Goal: Information Seeking & Learning: Learn about a topic

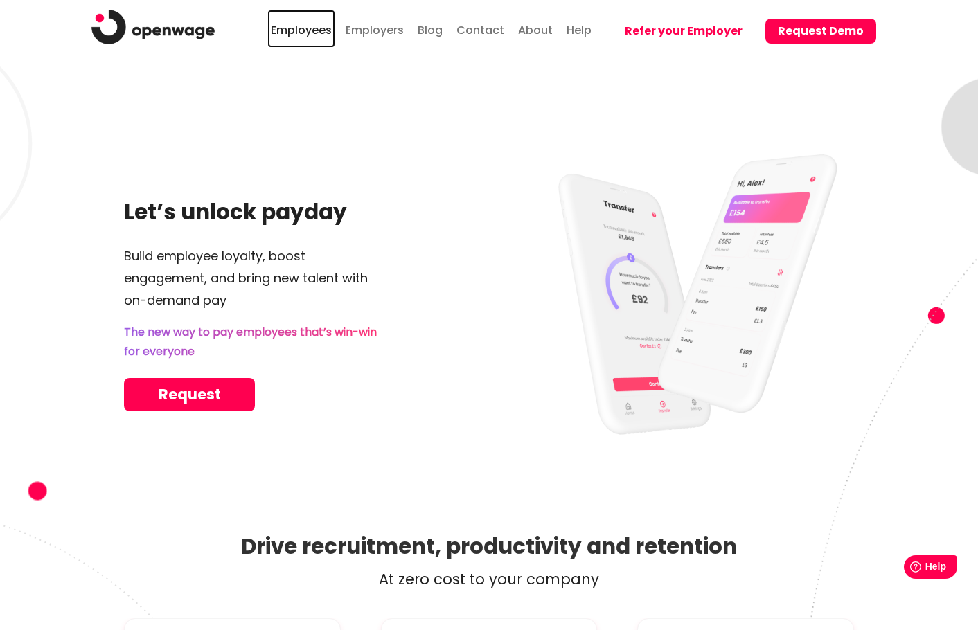
click at [304, 32] on link "Employees" at bounding box center [301, 29] width 68 height 38
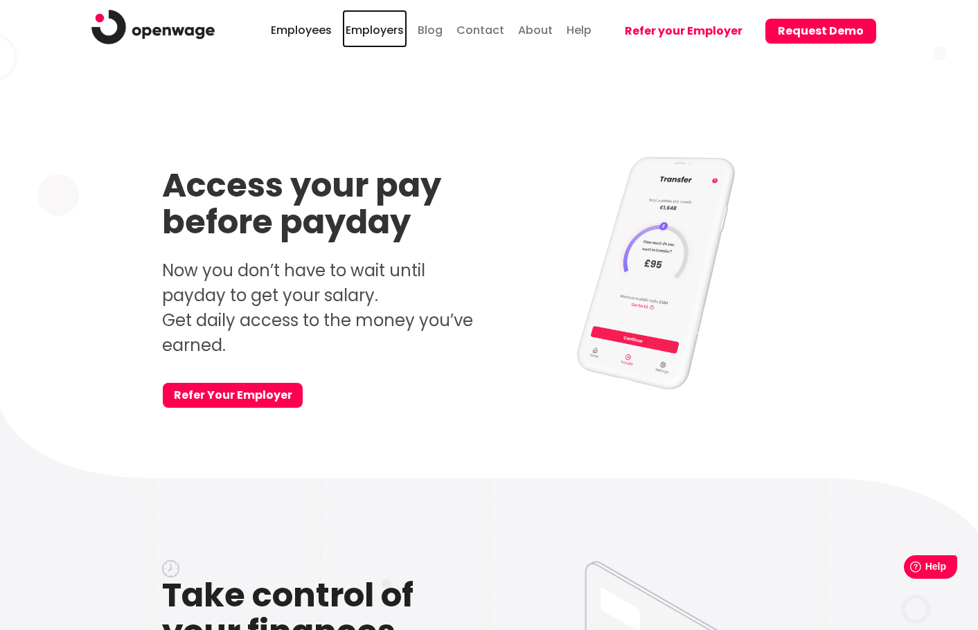
click at [380, 29] on link "Employers" at bounding box center [374, 29] width 65 height 38
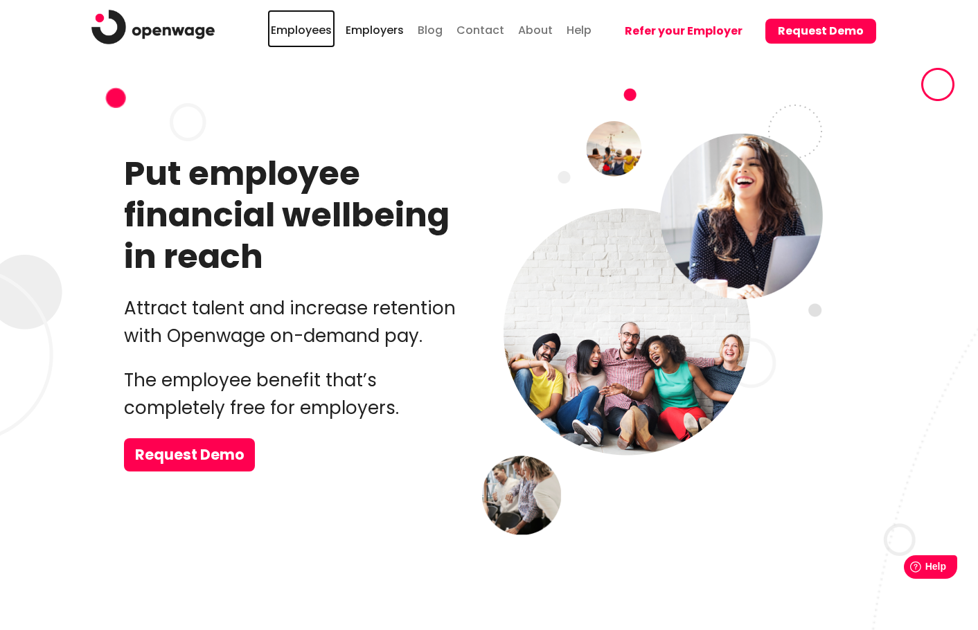
click at [305, 25] on link "Employees" at bounding box center [301, 29] width 68 height 38
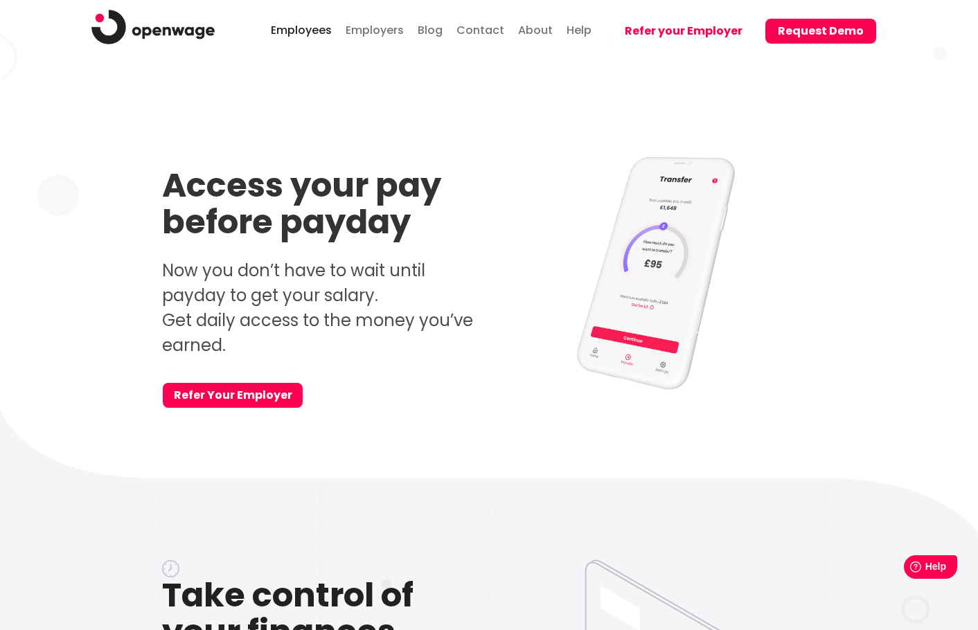
click at [342, 17] on li "Employees" at bounding box center [304, 29] width 75 height 38
click at [362, 22] on link "Employers" at bounding box center [374, 29] width 65 height 38
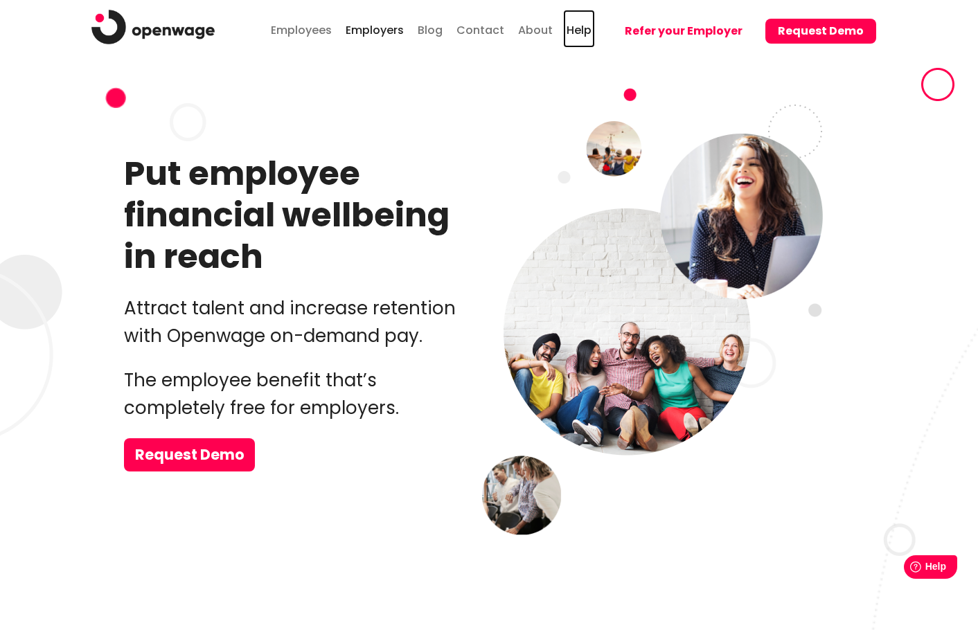
click at [585, 36] on link "Help" at bounding box center [579, 29] width 32 height 38
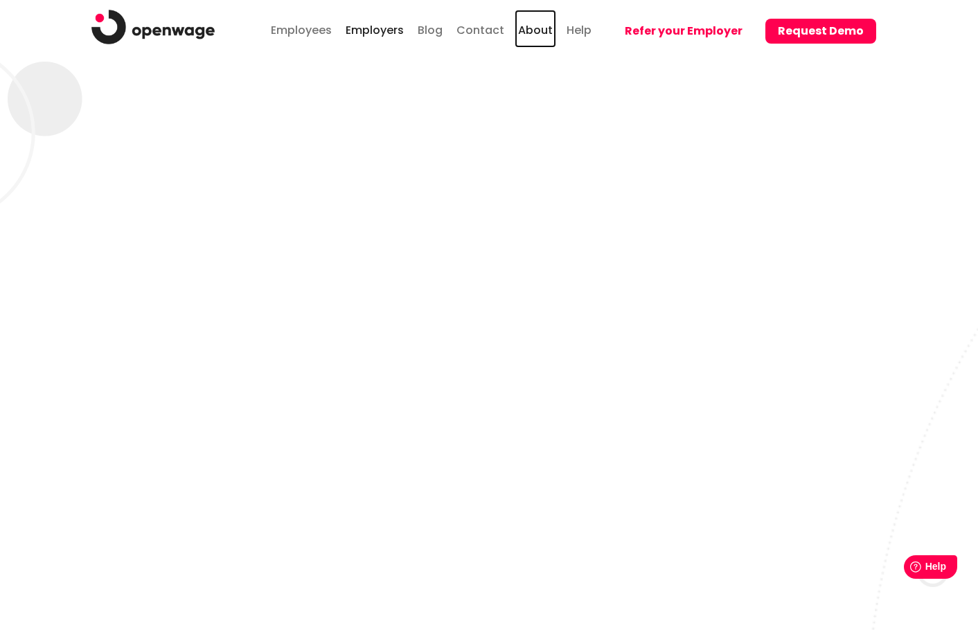
click at [553, 27] on link "About" at bounding box center [536, 29] width 42 height 38
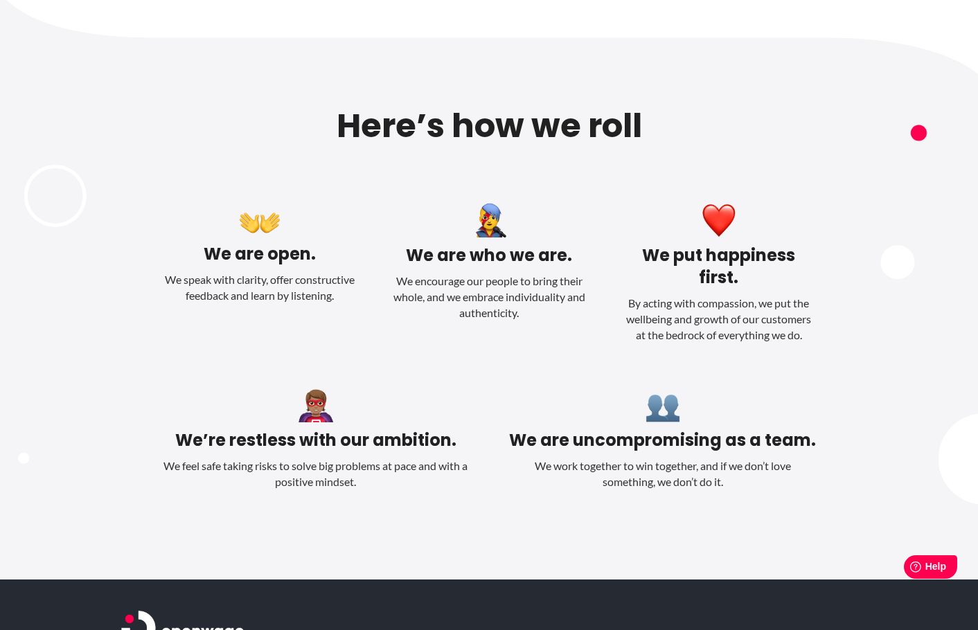
scroll to position [1599, 0]
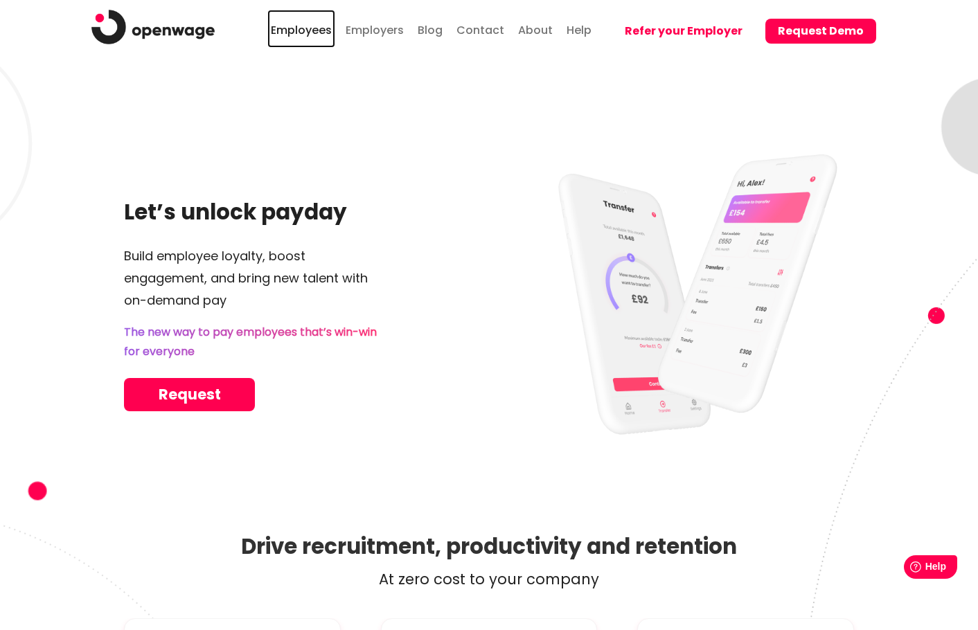
click at [317, 36] on link "Employees" at bounding box center [301, 29] width 68 height 38
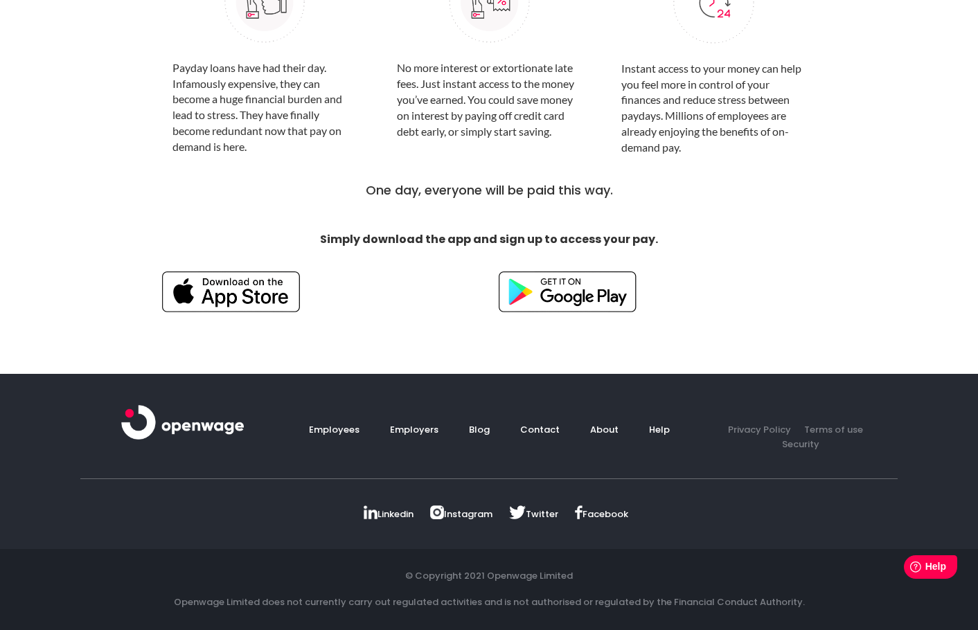
scroll to position [1454, 0]
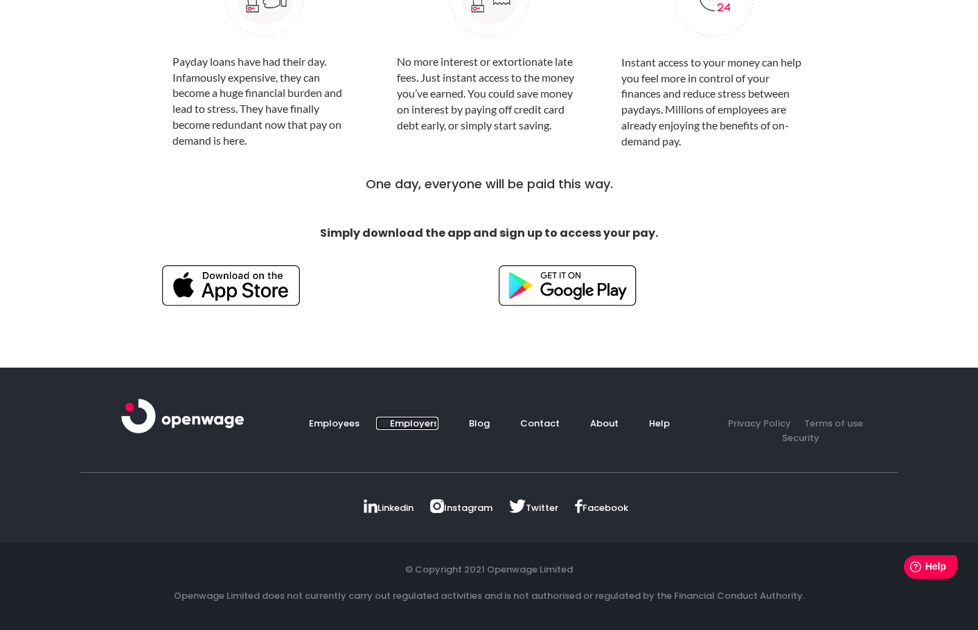
click at [416, 423] on link "Employers" at bounding box center [407, 423] width 62 height 13
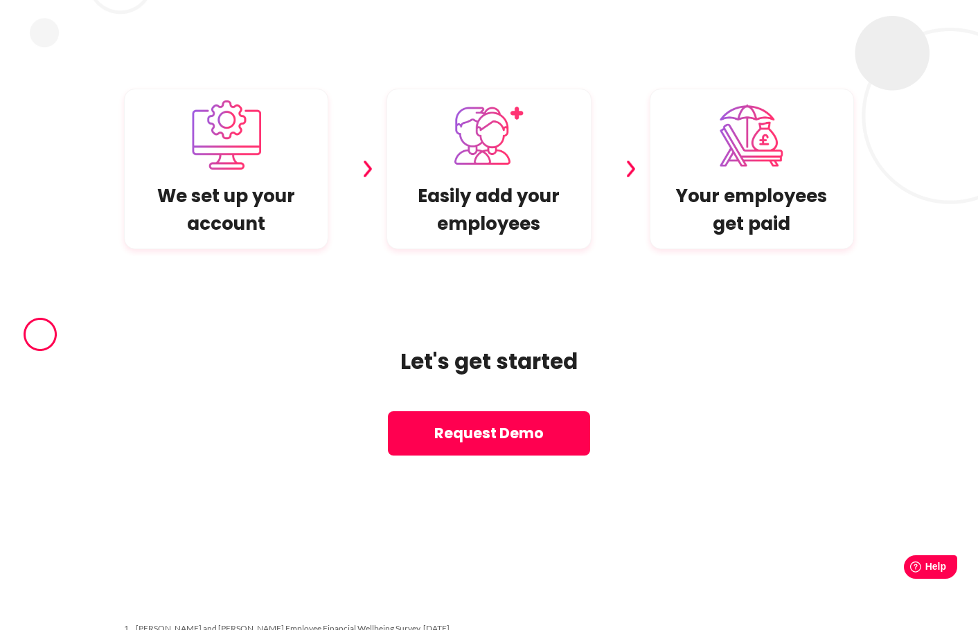
scroll to position [9690, 0]
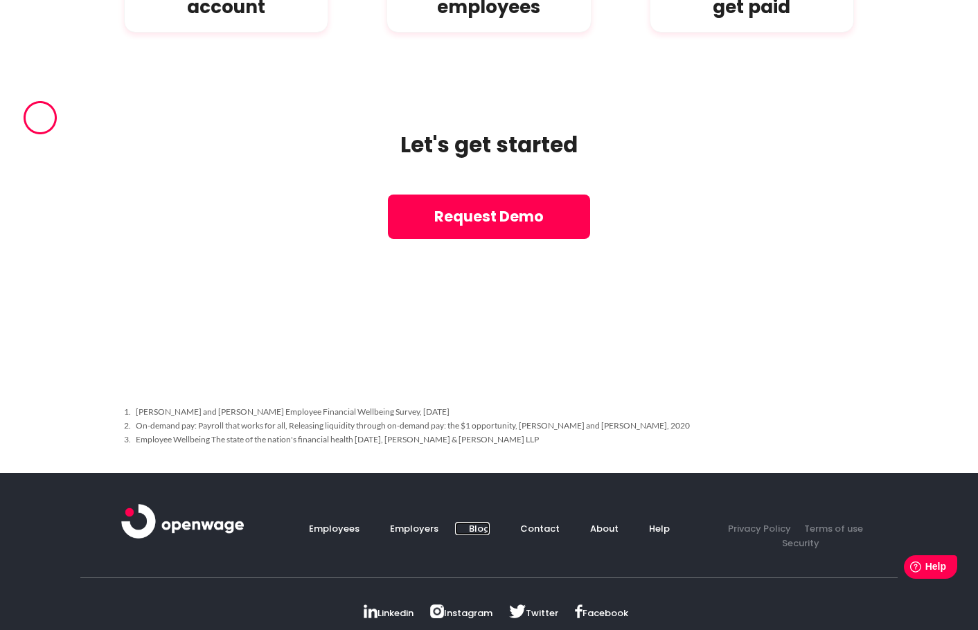
click at [470, 522] on link "Blog" at bounding box center [472, 528] width 35 height 13
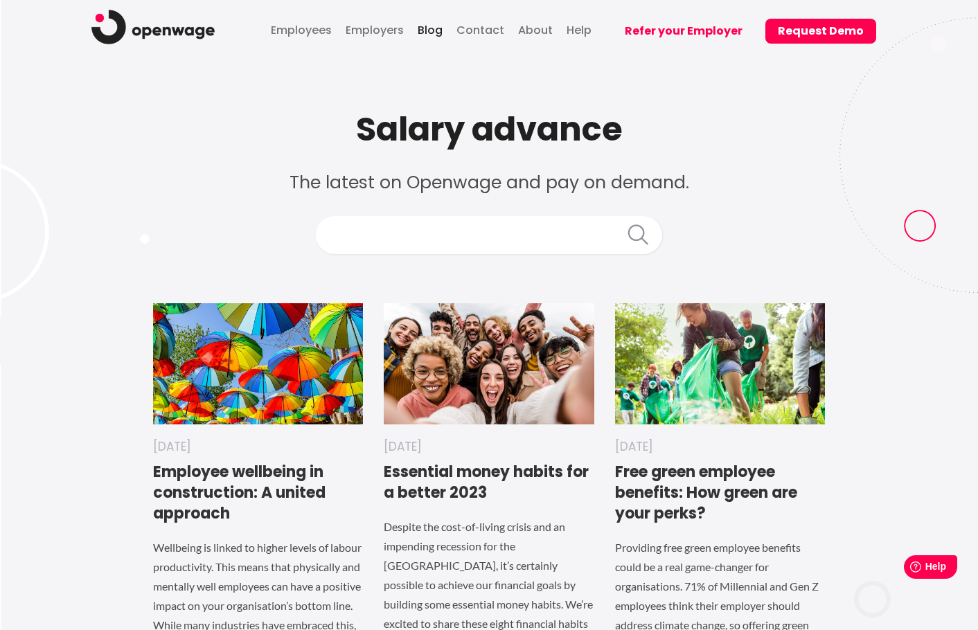
click at [506, 241] on input "textbox" at bounding box center [489, 235] width 346 height 38
type input "fee"
